Goal: Information Seeking & Learning: Learn about a topic

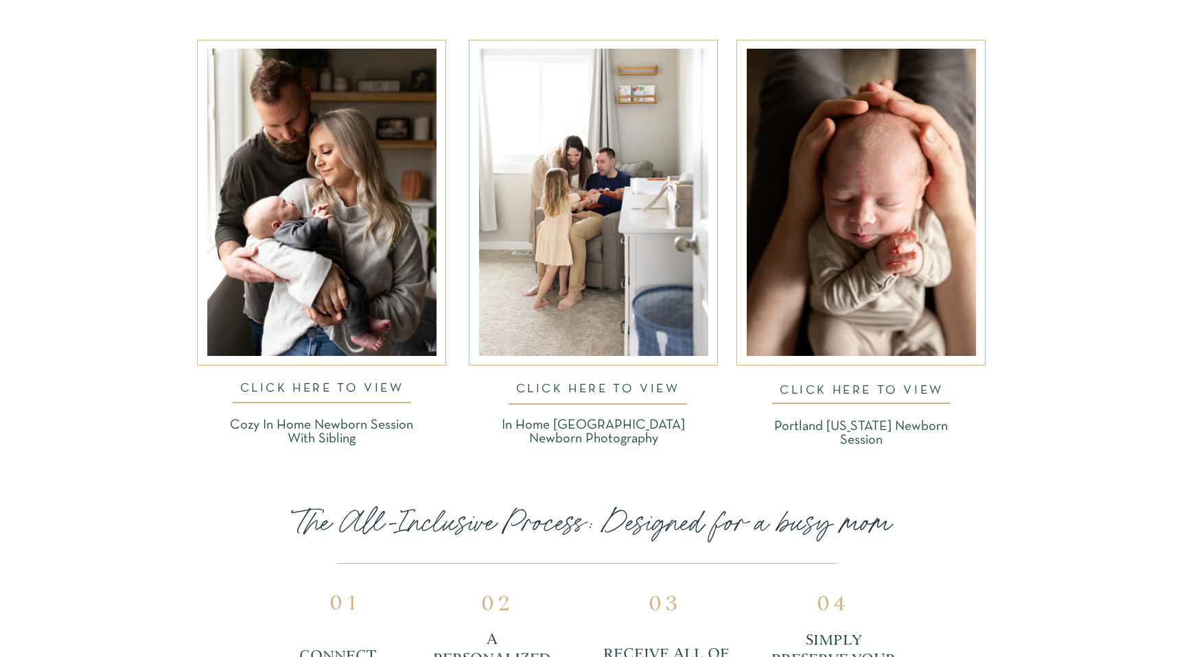
click at [332, 386] on nav "CLICK HERE TO VIEW" at bounding box center [322, 391] width 188 height 16
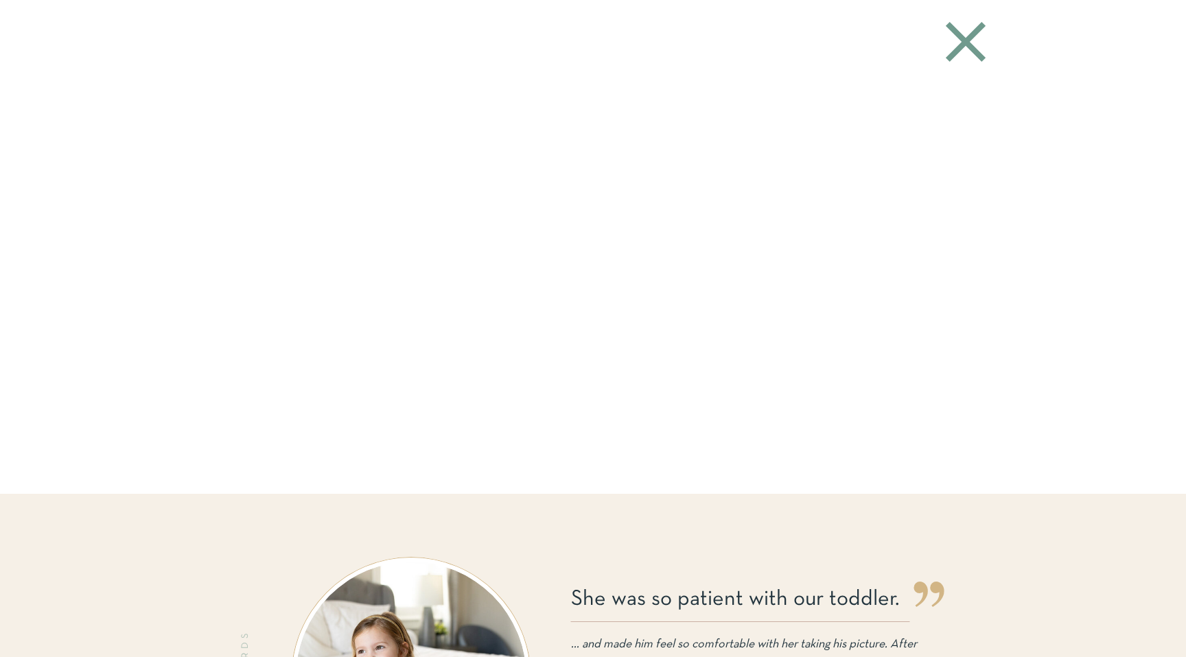
scroll to position [3198, 0]
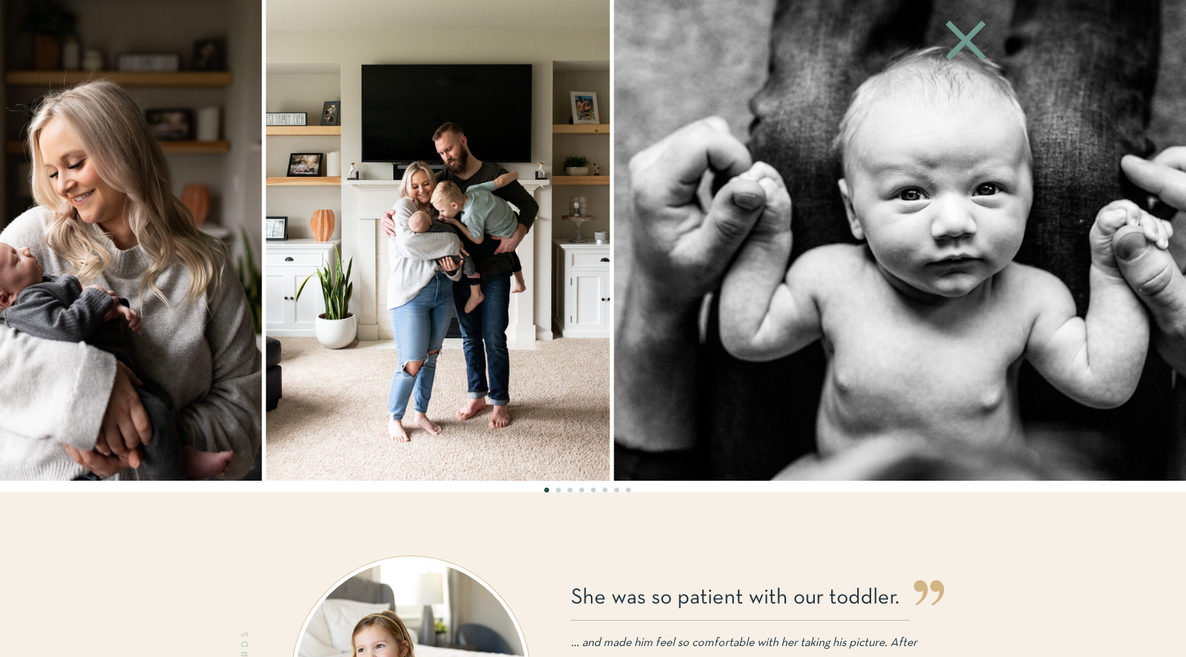
click at [338, 367] on img at bounding box center [438, 240] width 344 height 481
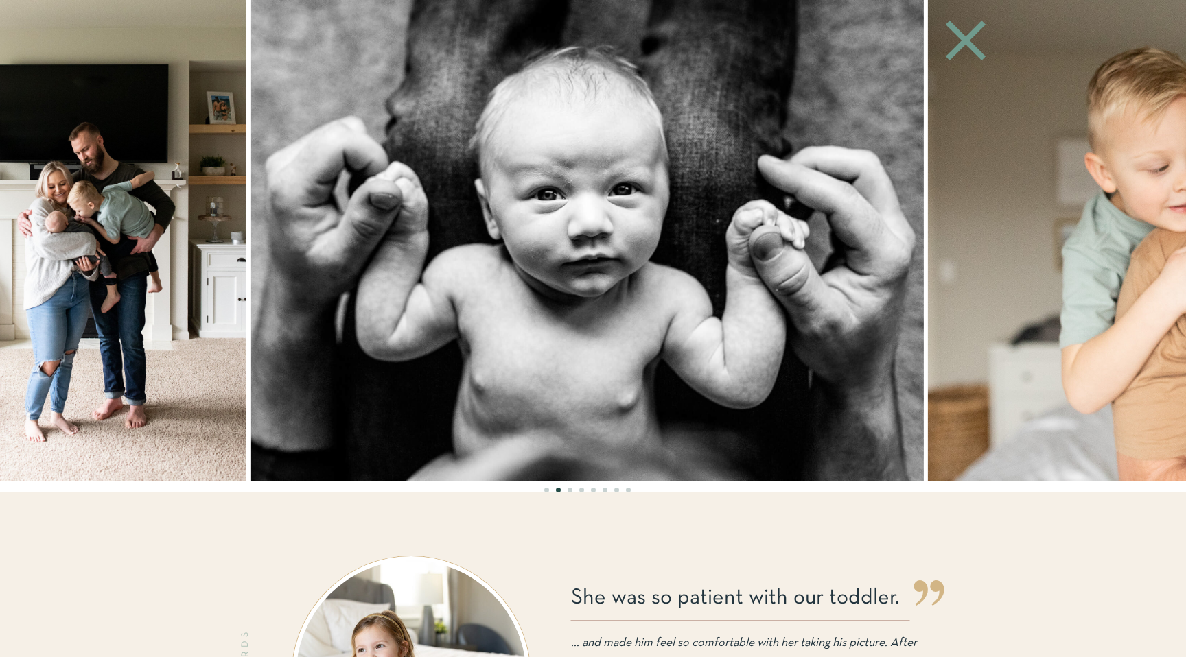
click at [519, 335] on img at bounding box center [586, 240] width 673 height 481
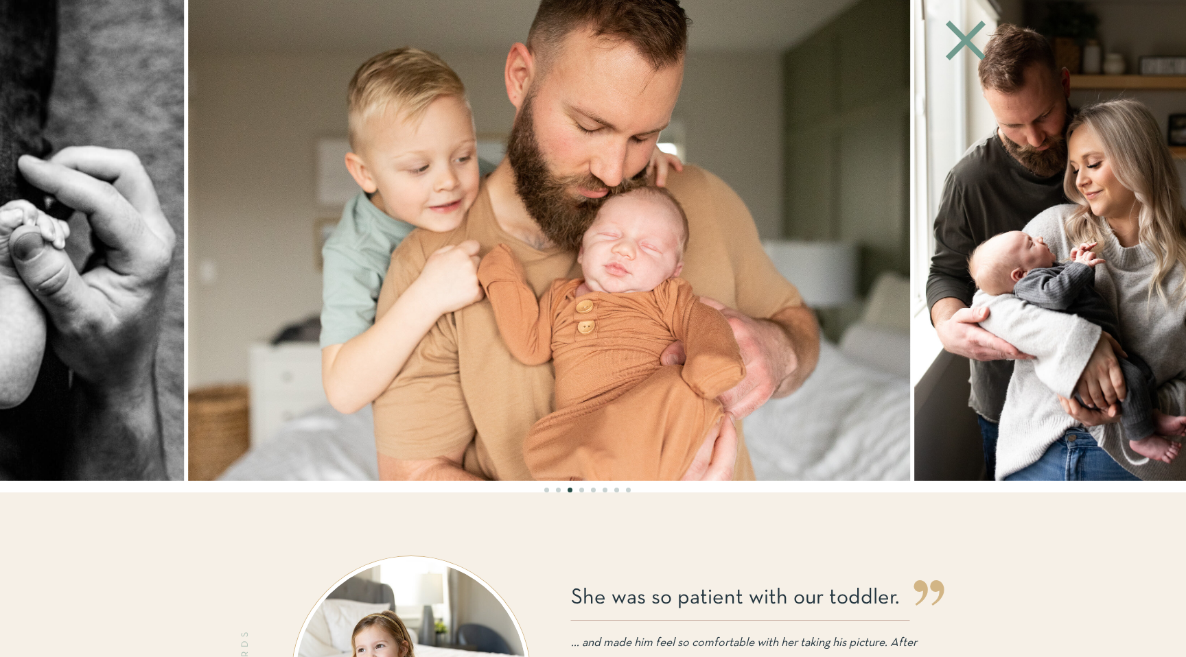
click at [688, 301] on img at bounding box center [549, 240] width 722 height 481
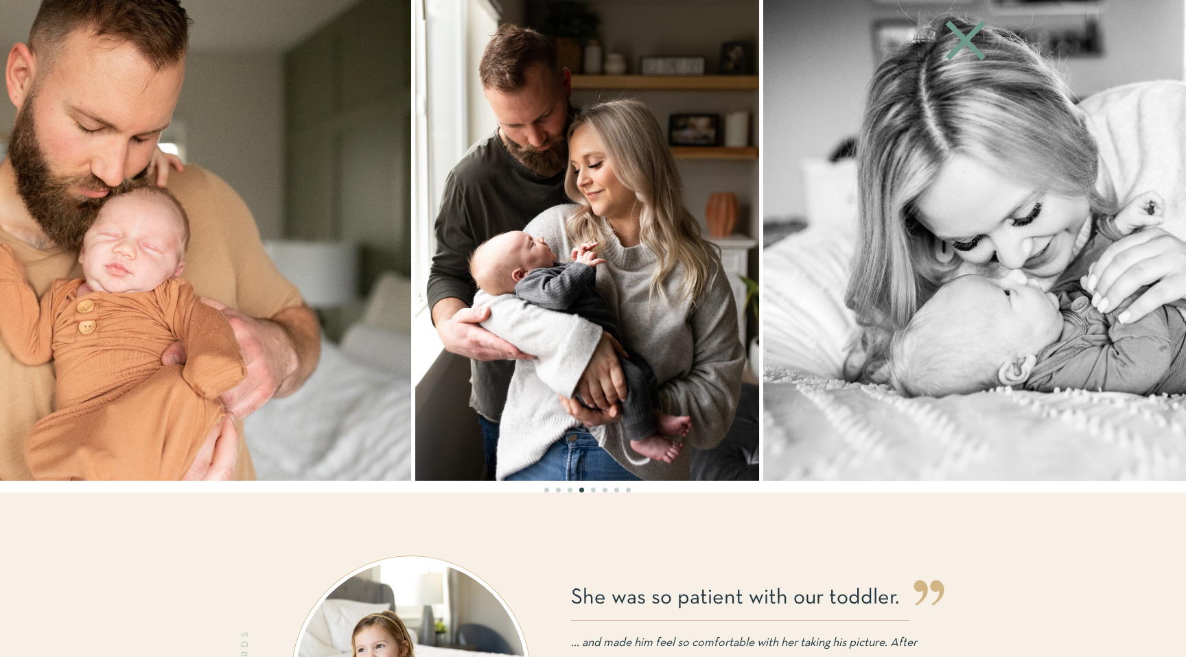
click at [870, 239] on img at bounding box center [1099, 240] width 673 height 481
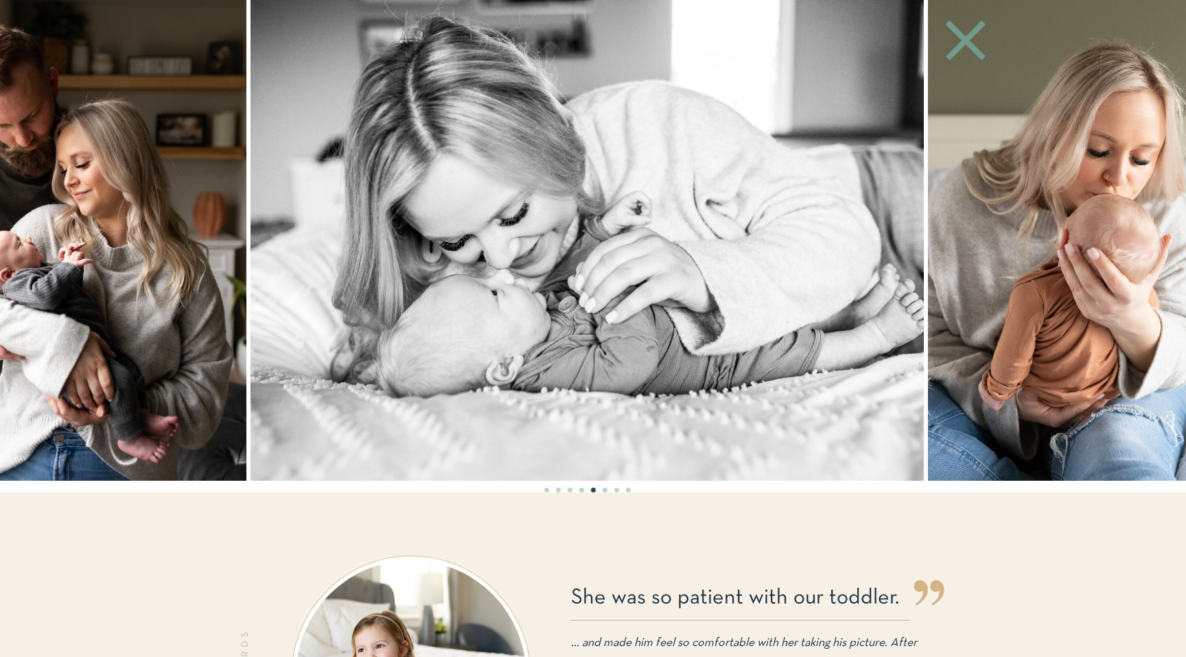
click at [716, 260] on img at bounding box center [586, 240] width 673 height 481
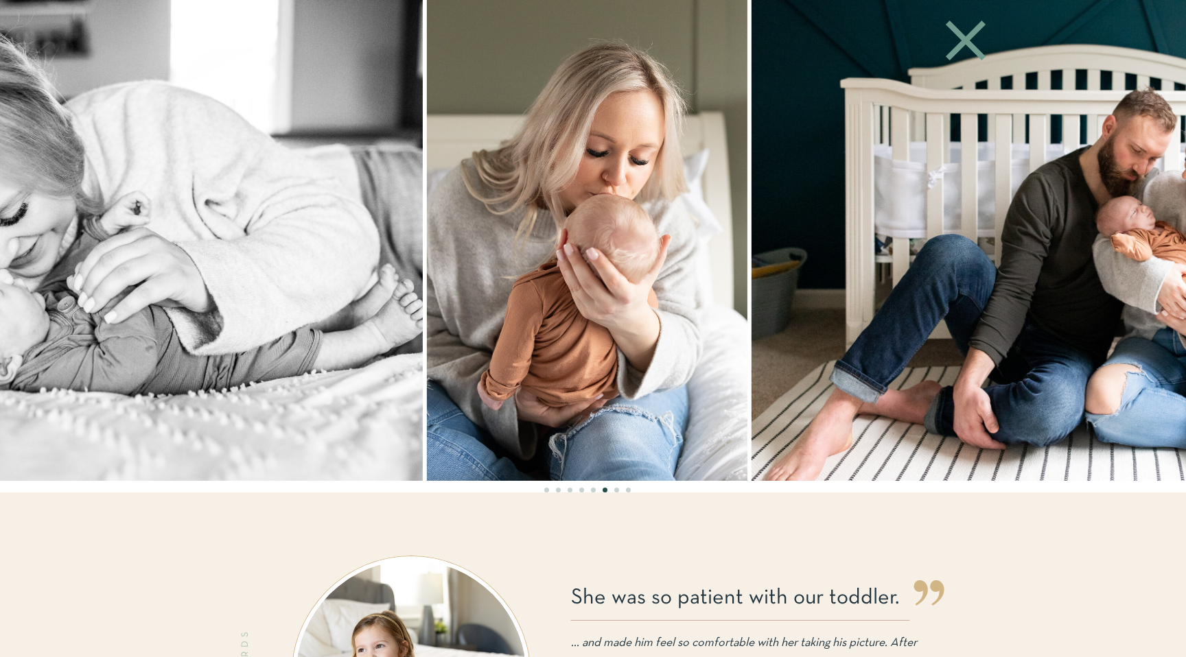
click at [520, 272] on img at bounding box center [587, 240] width 320 height 481
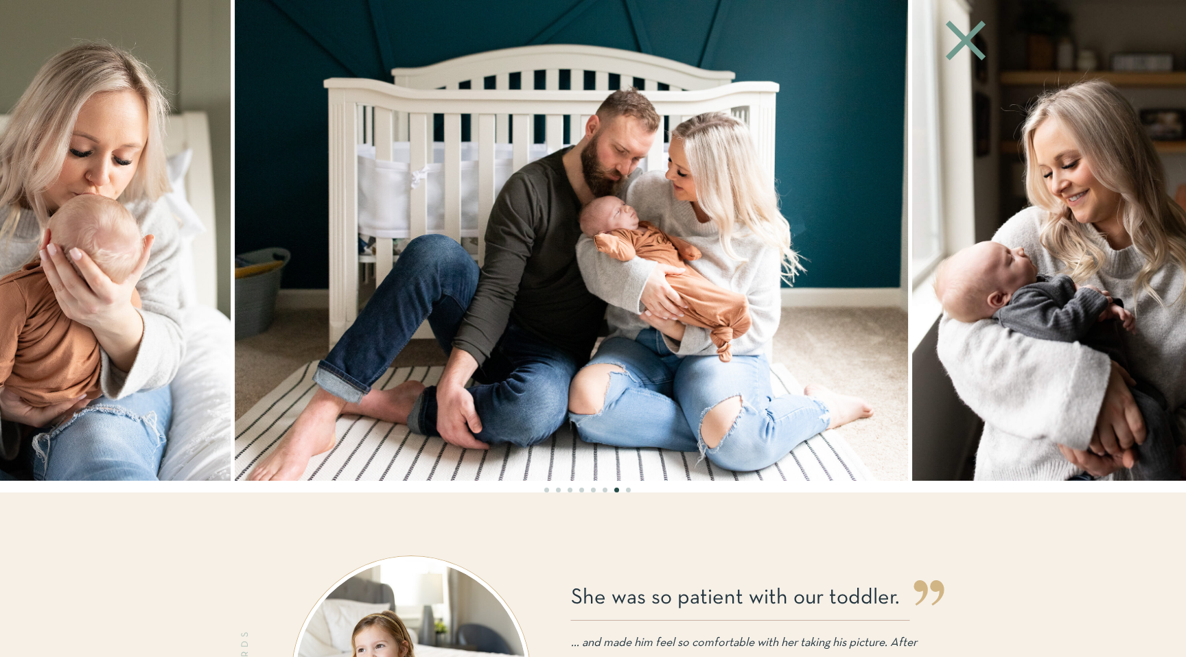
click at [638, 285] on img at bounding box center [571, 240] width 673 height 481
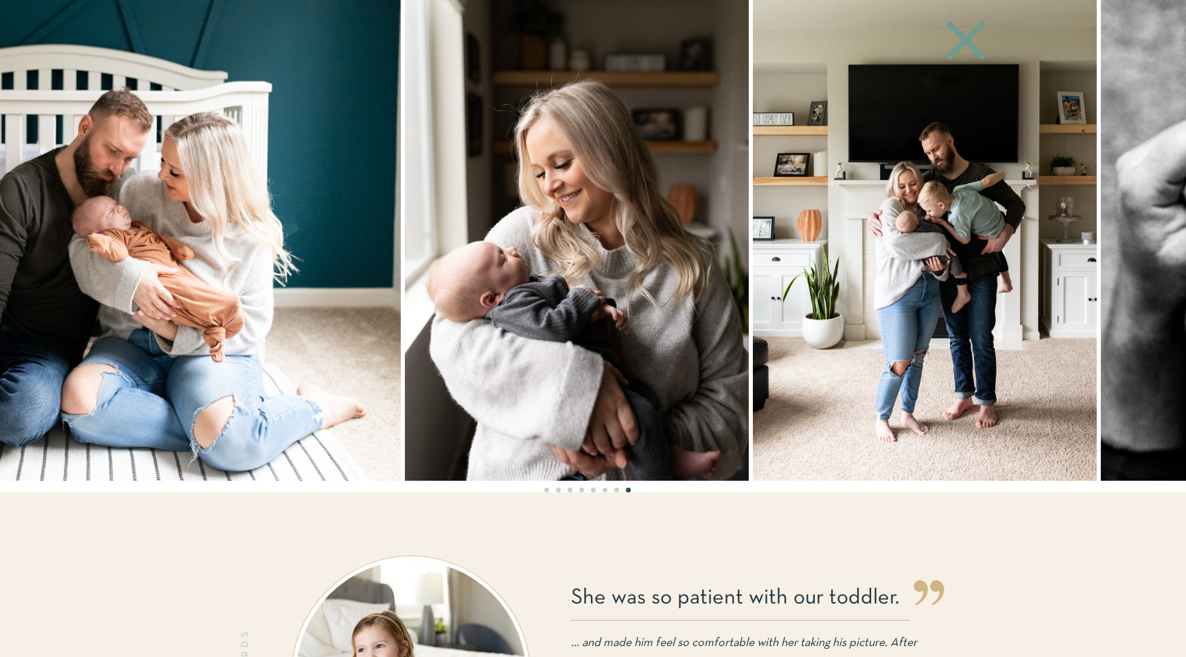
click at [574, 286] on img at bounding box center [577, 240] width 344 height 481
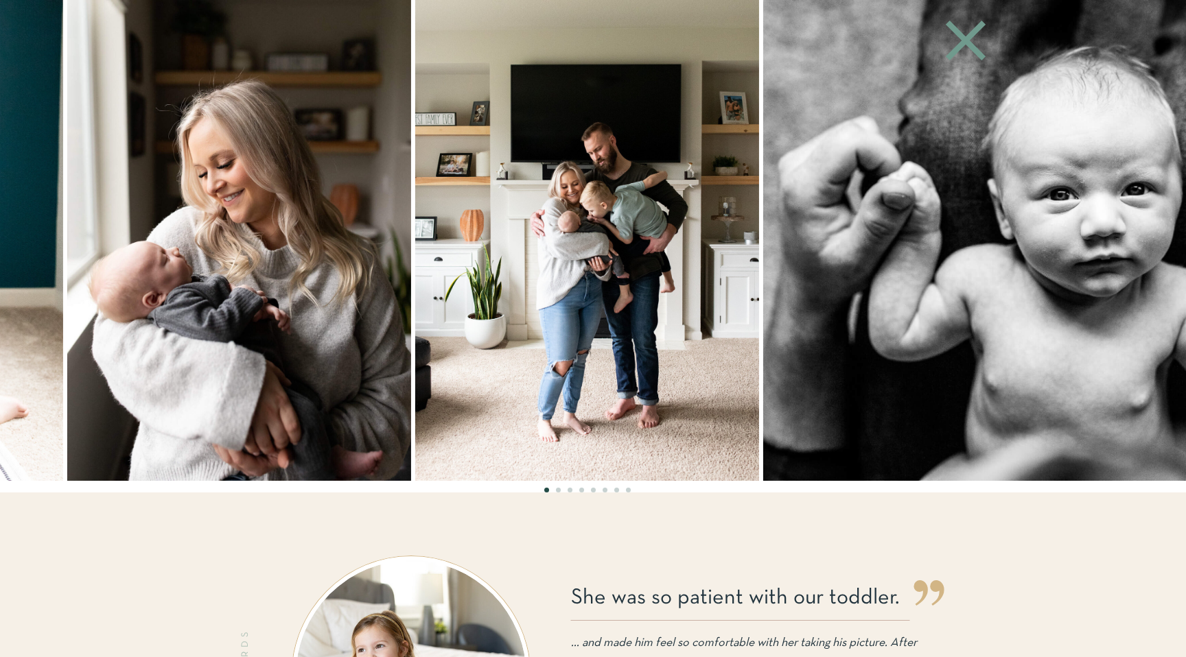
click at [959, 47] on icon at bounding box center [966, 41] width 40 height 40
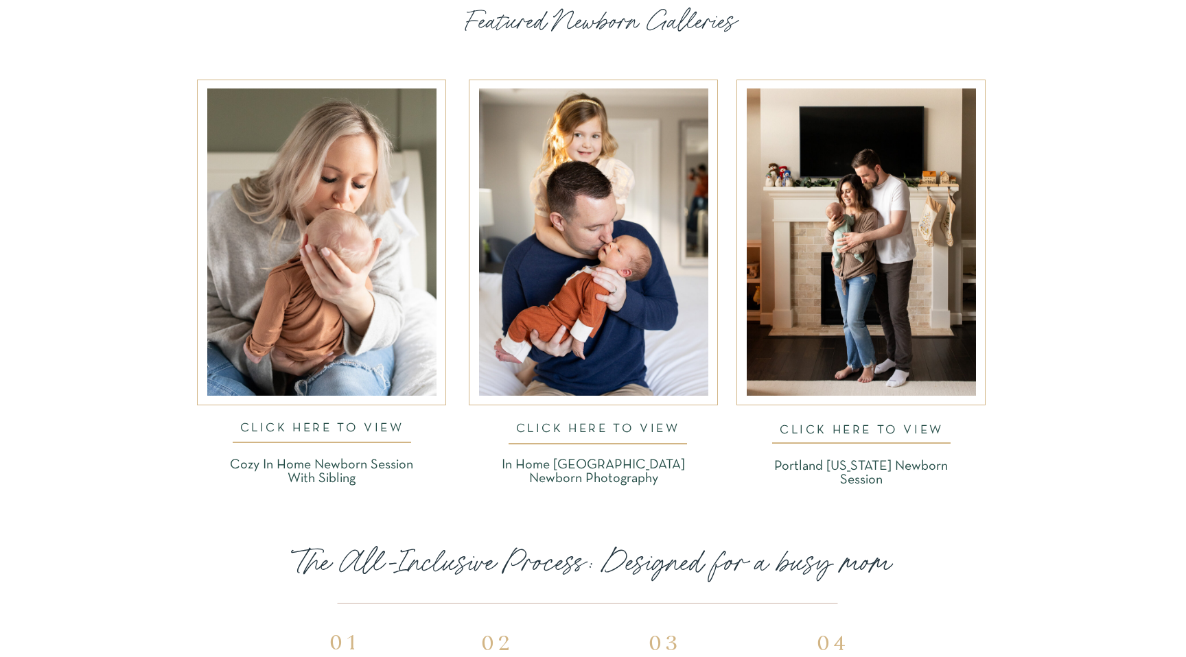
scroll to position [2180, 0]
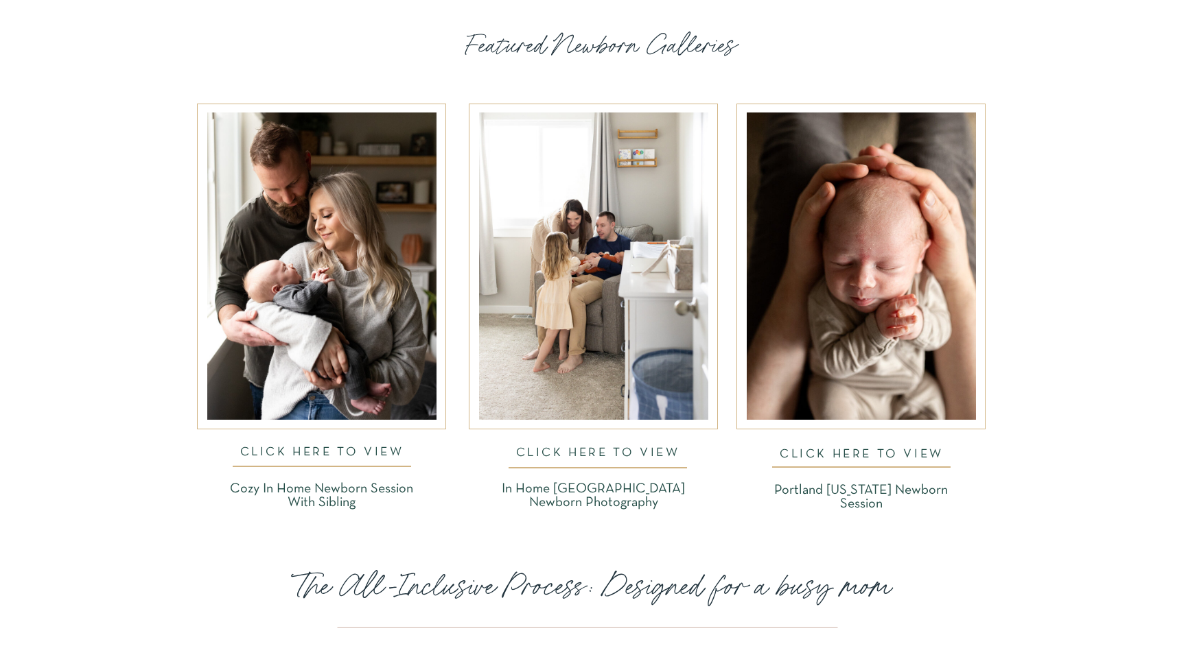
click at [530, 358] on div at bounding box center [593, 266] width 229 height 307
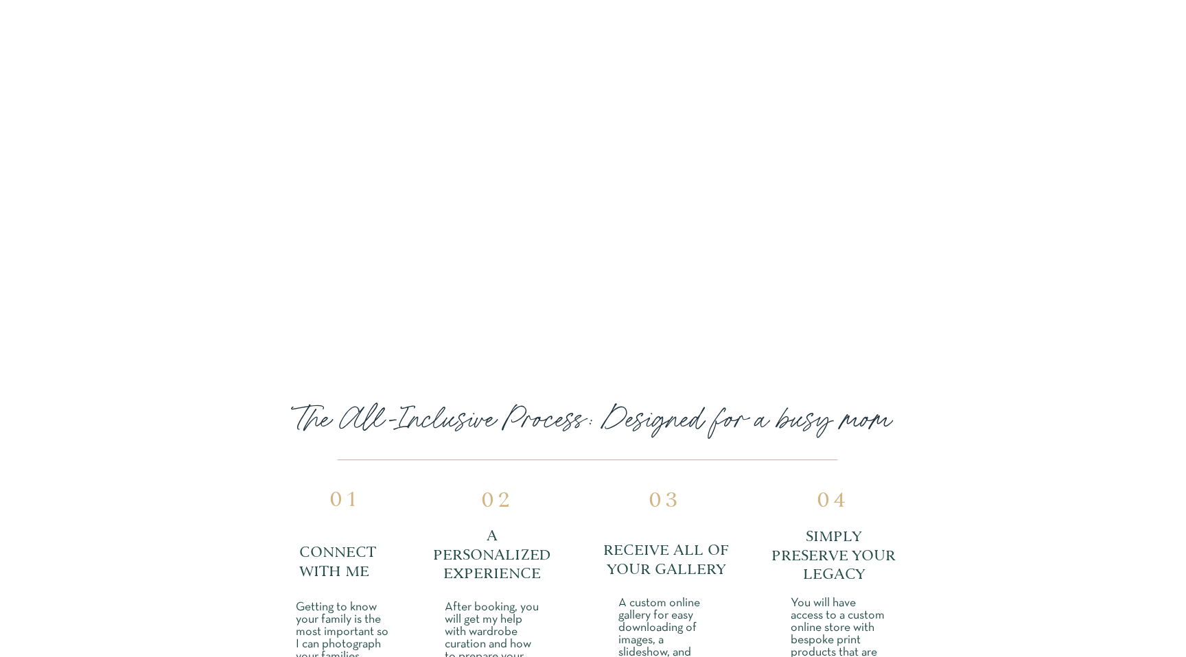
scroll to position [1797, 0]
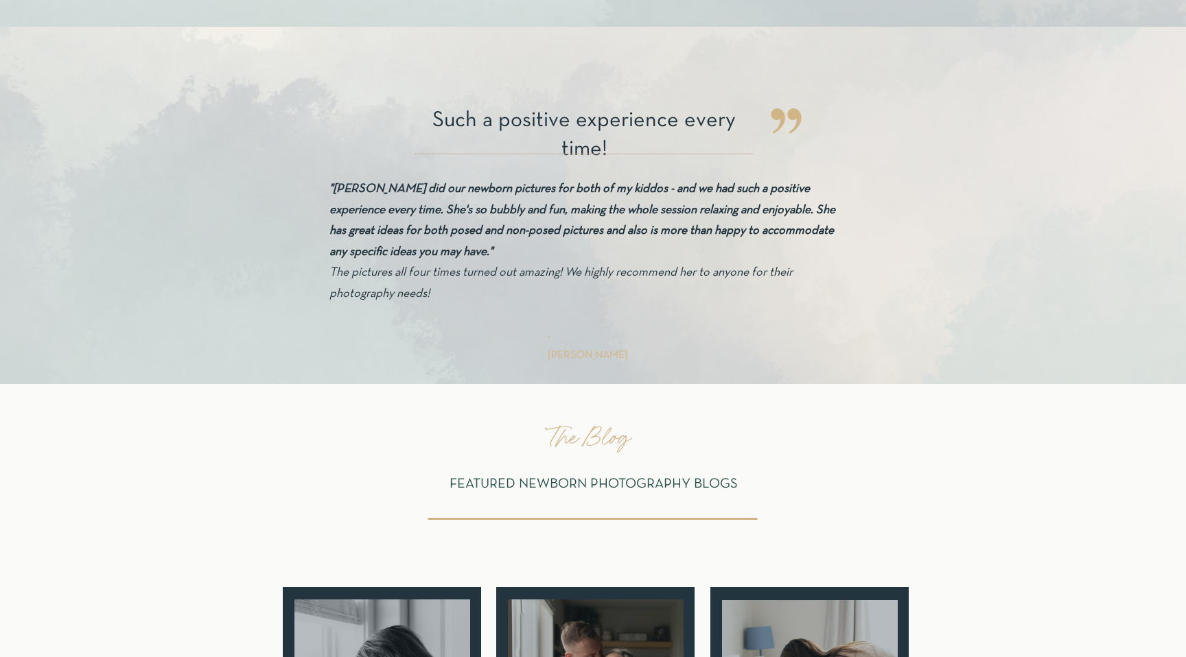
scroll to position [4355, 0]
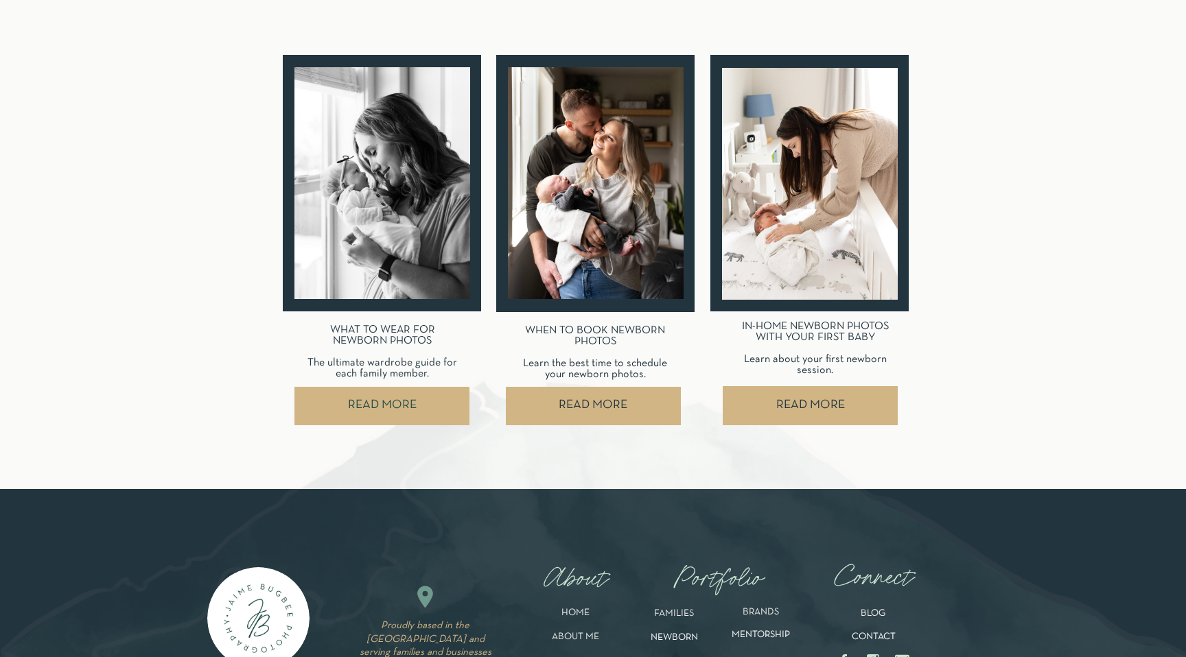
scroll to position [5359, 0]
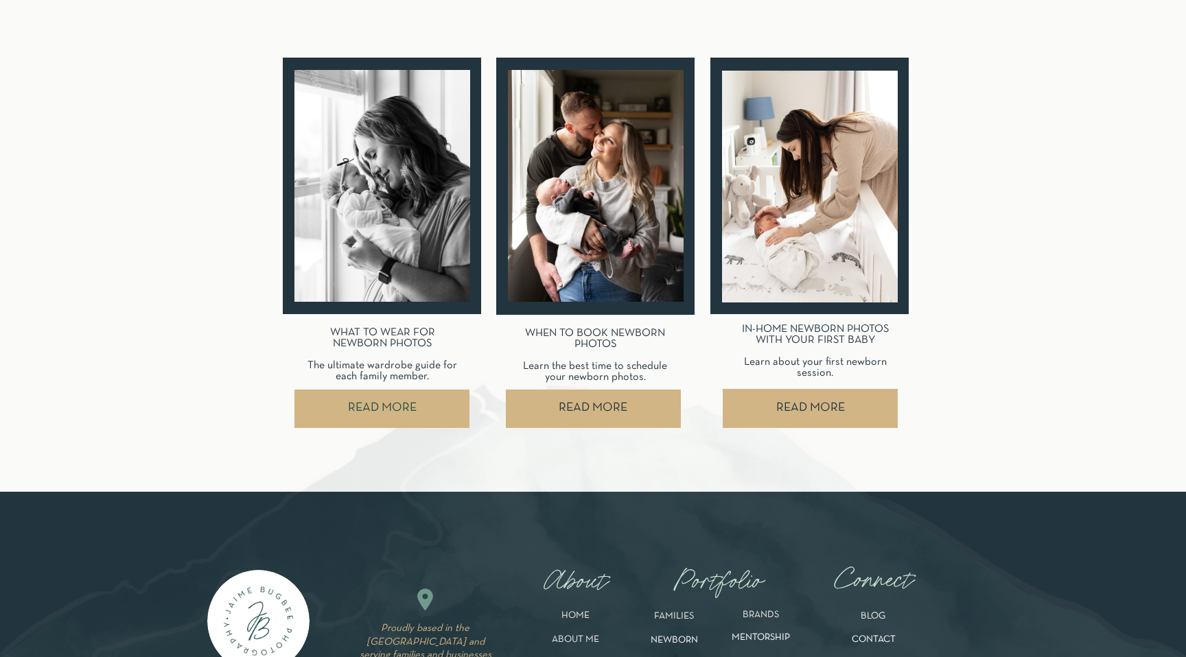
click at [822, 407] on nav "READ MORE" at bounding box center [810, 409] width 175 height 38
click at [594, 415] on nav "READ MORE" at bounding box center [593, 409] width 170 height 38
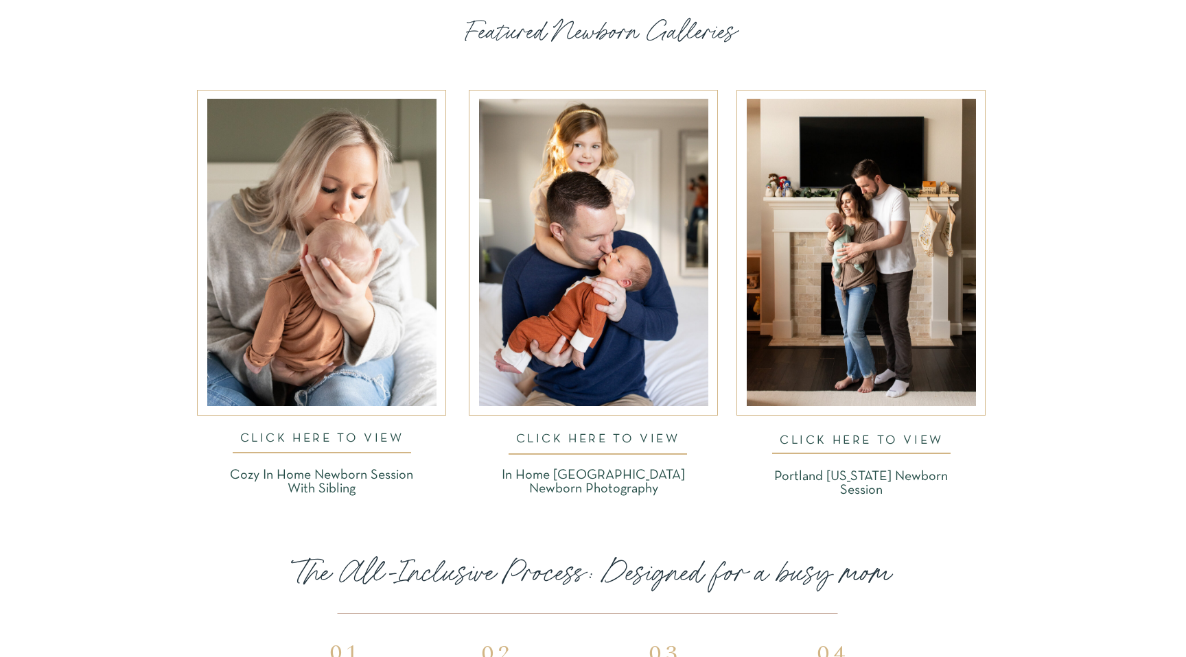
scroll to position [2106, 0]
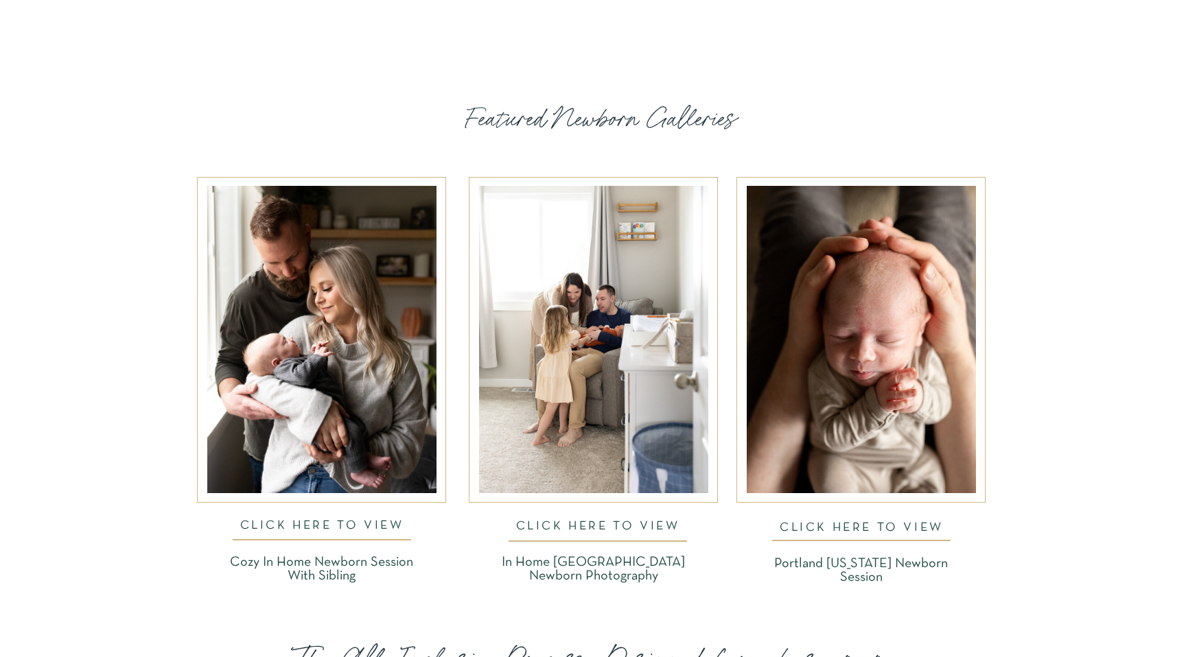
click at [954, 337] on div at bounding box center [861, 339] width 229 height 307
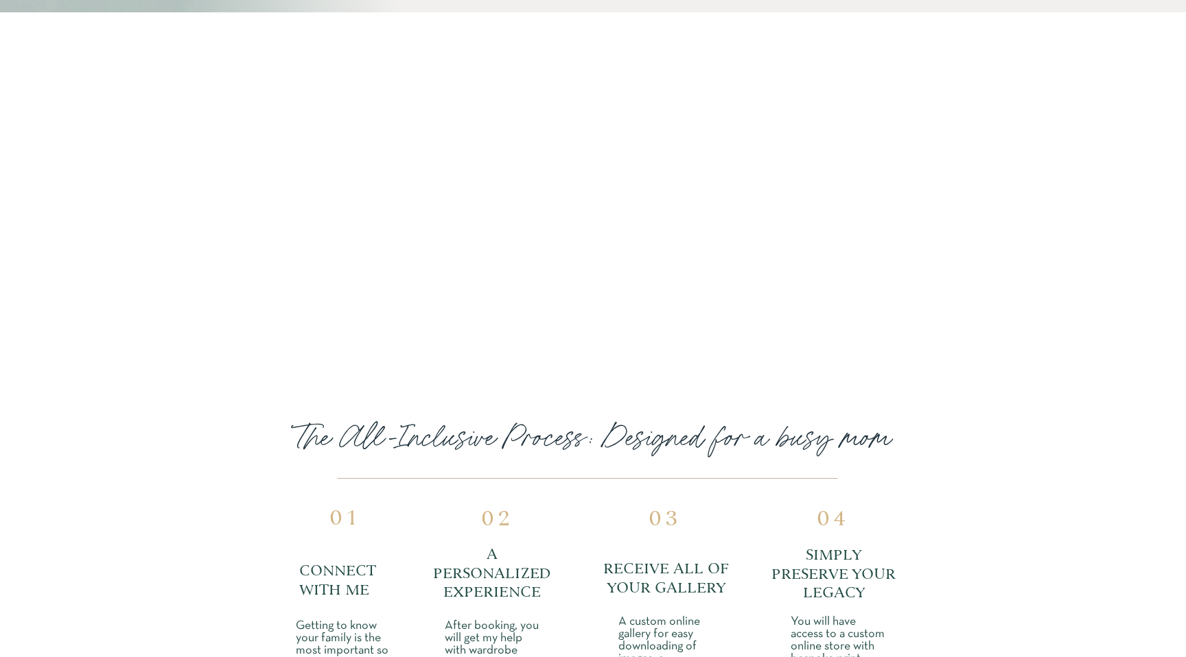
scroll to position [1526, 0]
